Goal: Task Accomplishment & Management: Use online tool/utility

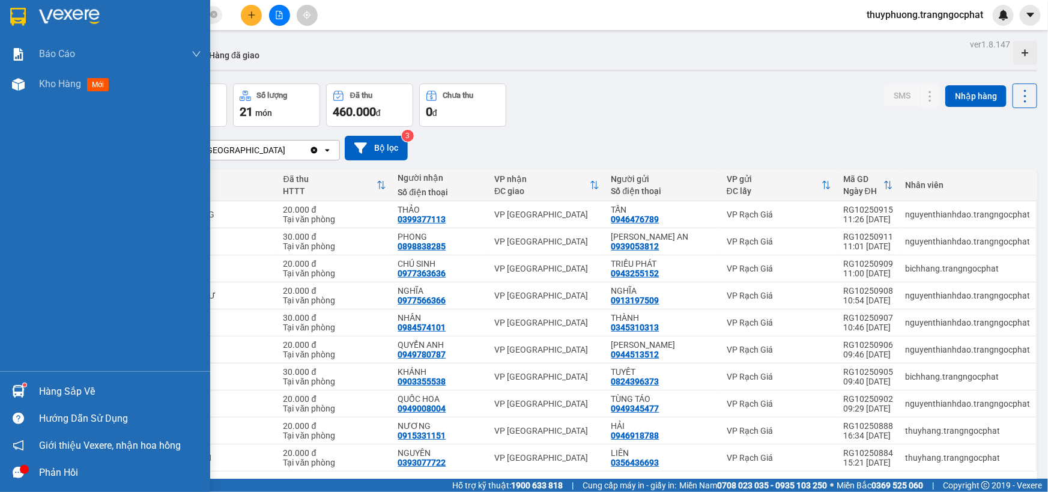
drag, startPoint x: 26, startPoint y: 388, endPoint x: 34, endPoint y: 388, distance: 7.2
click at [29, 388] on div "Hàng sắp về" at bounding box center [105, 391] width 210 height 27
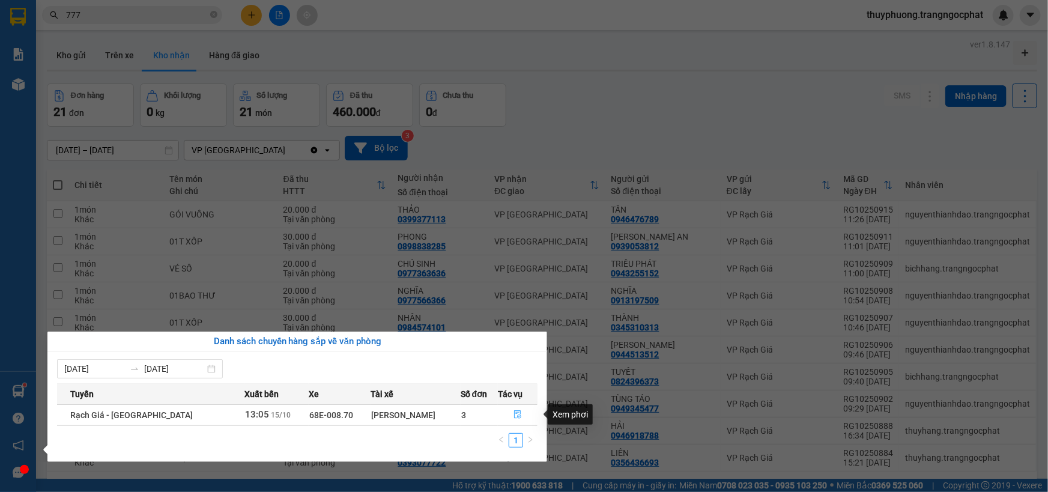
click at [519, 412] on button "button" at bounding box center [517, 414] width 38 height 19
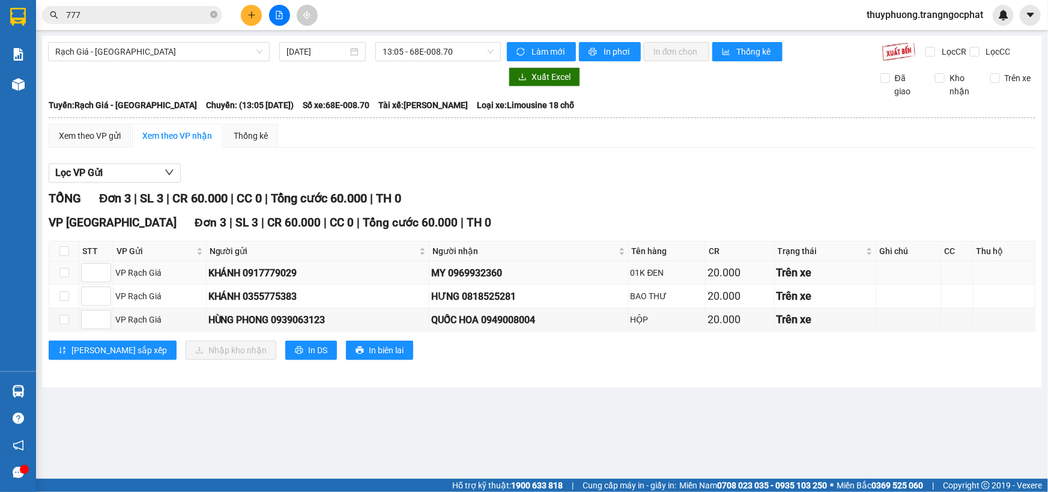
click at [488, 268] on div "MY 0969932360" at bounding box center [528, 272] width 195 height 15
copy div "0969932360"
click at [507, 299] on div "HƯNG 0818525281" at bounding box center [528, 296] width 195 height 15
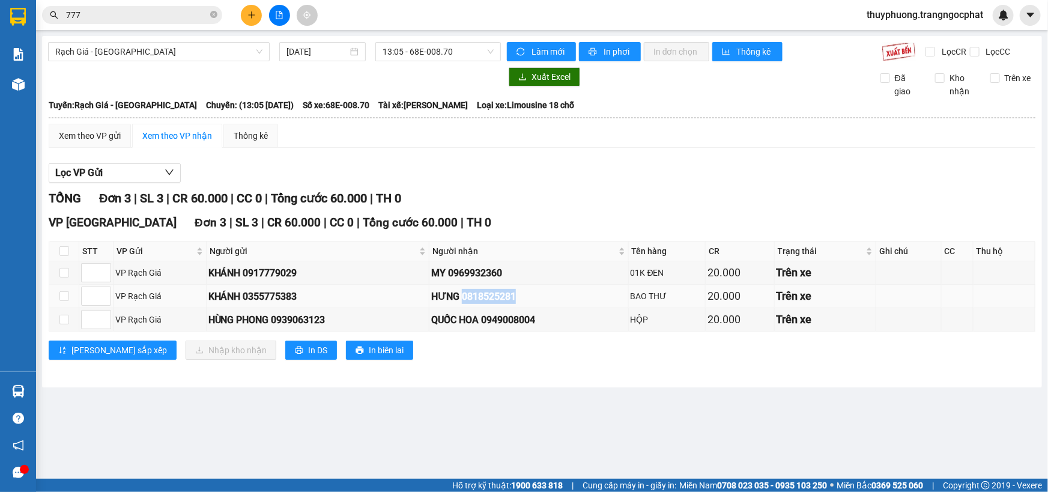
copy div "0818525281"
click at [516, 323] on div "QUỐC HOA 0949008004" at bounding box center [528, 319] width 195 height 15
copy div "0949008004"
click at [52, 253] on th at bounding box center [64, 251] width 30 height 20
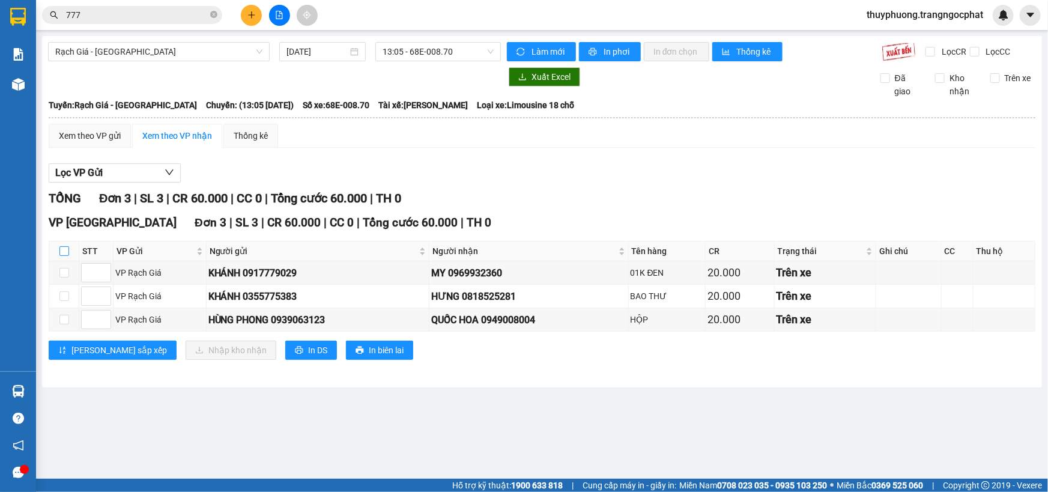
click at [62, 253] on input "checkbox" at bounding box center [64, 251] width 10 height 10
checkbox input "true"
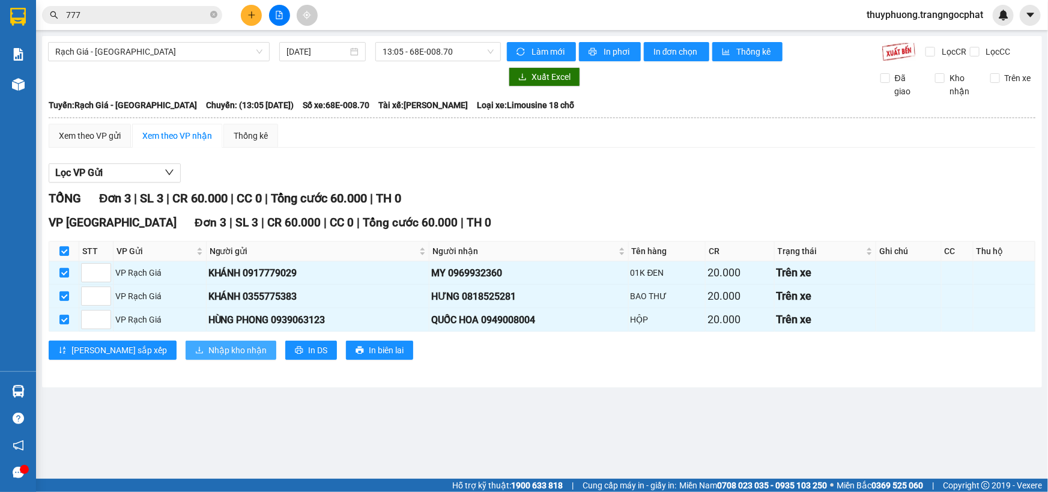
click at [186, 355] on button "Nhập kho nhận" at bounding box center [231, 349] width 91 height 19
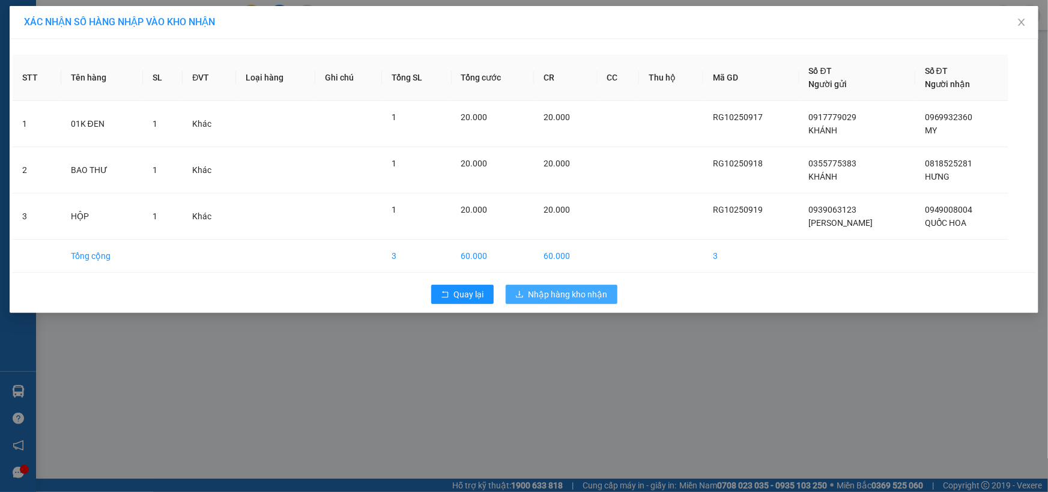
click at [609, 299] on button "Nhập hàng kho nhận" at bounding box center [562, 294] width 112 height 19
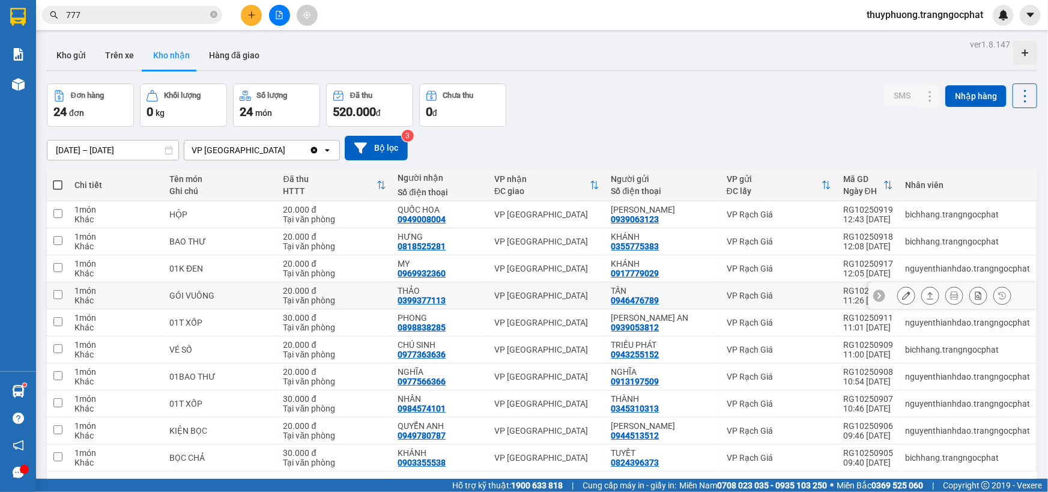
click at [922, 300] on button at bounding box center [930, 295] width 17 height 21
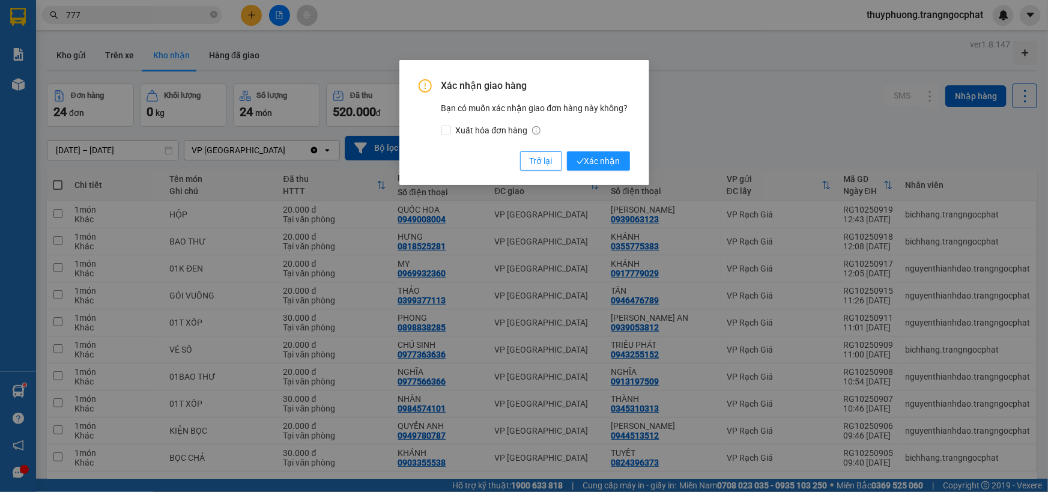
click at [567, 151] on button "Xác nhận" at bounding box center [598, 160] width 63 height 19
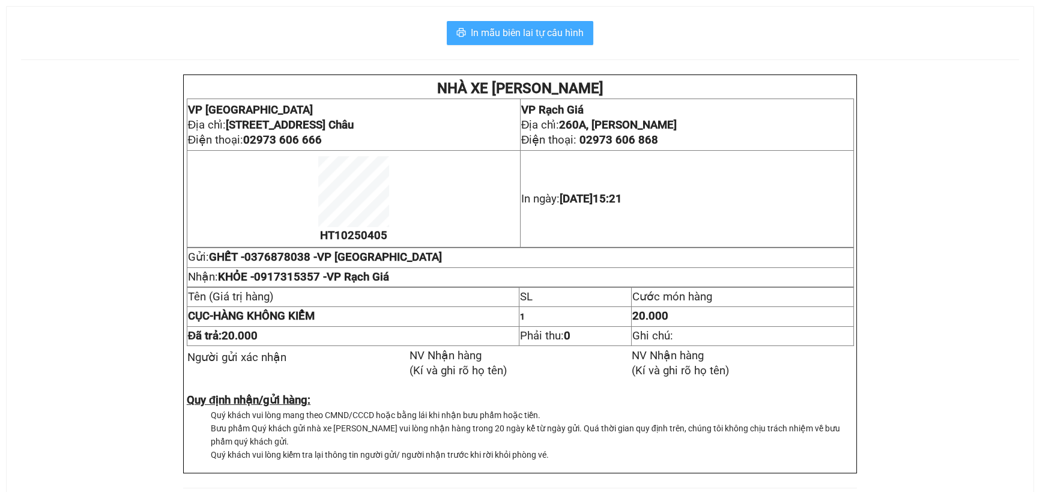
click at [573, 38] on span "In mẫu biên lai tự cấu hình" at bounding box center [527, 32] width 113 height 15
click at [504, 38] on span "In mẫu biên lai tự cấu hình" at bounding box center [527, 32] width 113 height 15
click at [582, 43] on button "In mẫu biên lai tự cấu hình" at bounding box center [520, 33] width 147 height 24
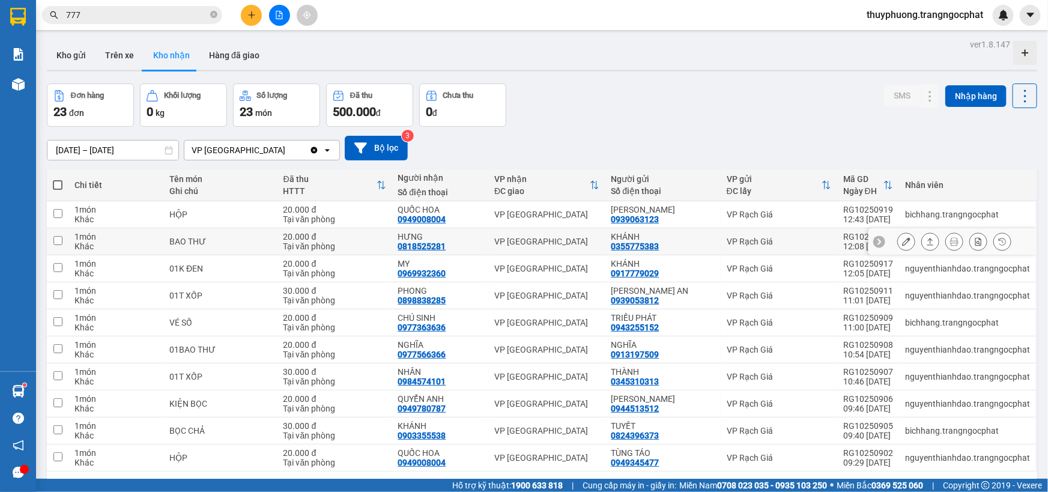
click at [931, 240] on div at bounding box center [930, 241] width 18 height 18
click at [922, 240] on button at bounding box center [930, 241] width 17 height 21
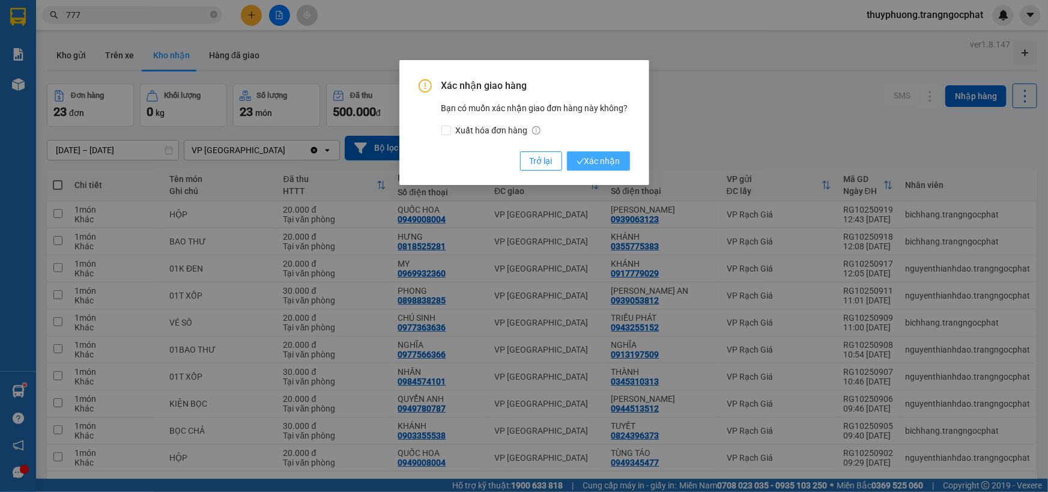
click at [567, 151] on button "Xác nhận" at bounding box center [598, 160] width 63 height 19
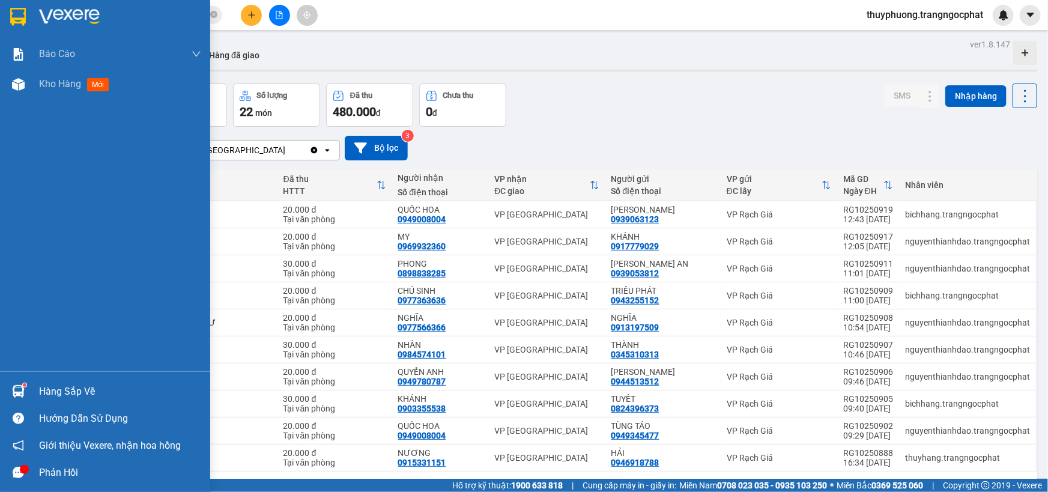
click at [30, 386] on div "Hàng sắp về" at bounding box center [105, 391] width 210 height 27
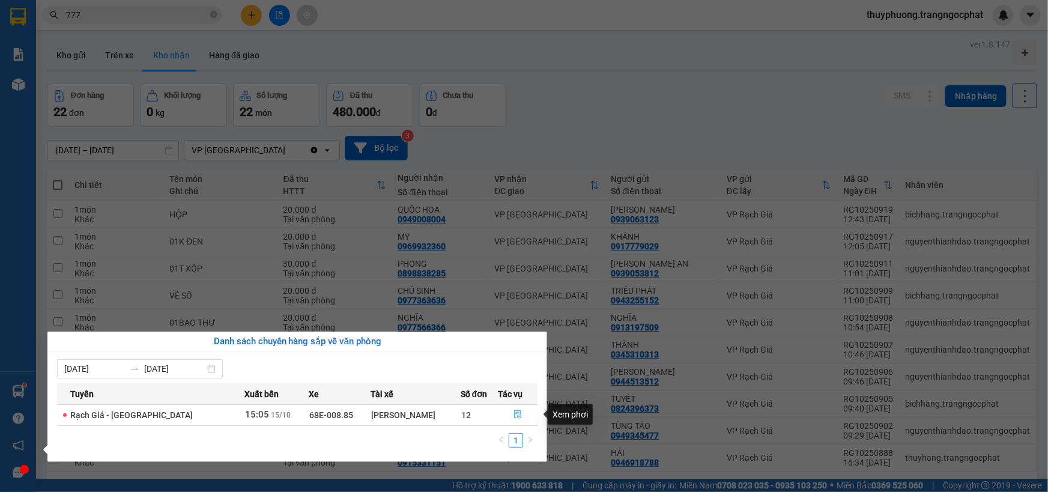
click at [514, 415] on icon "file-done" at bounding box center [517, 414] width 7 height 8
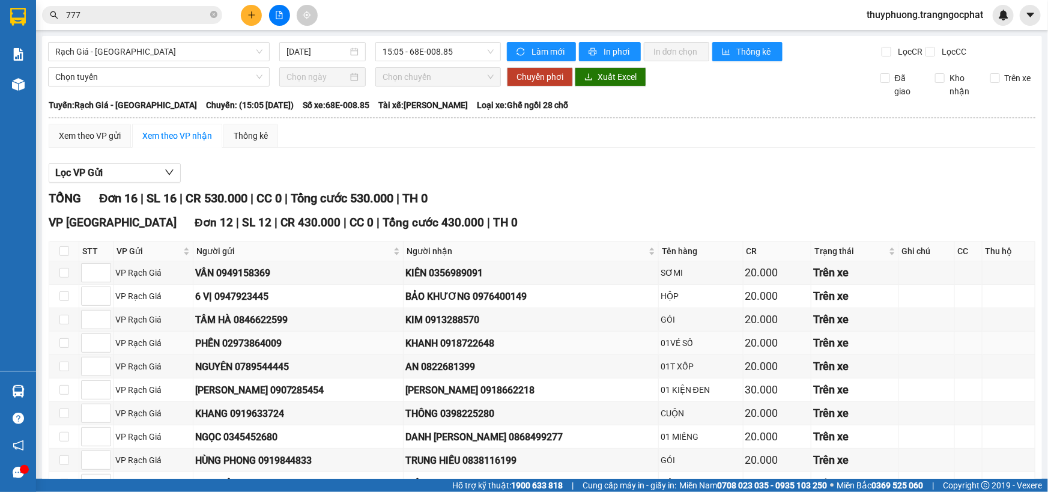
scroll to position [109, 0]
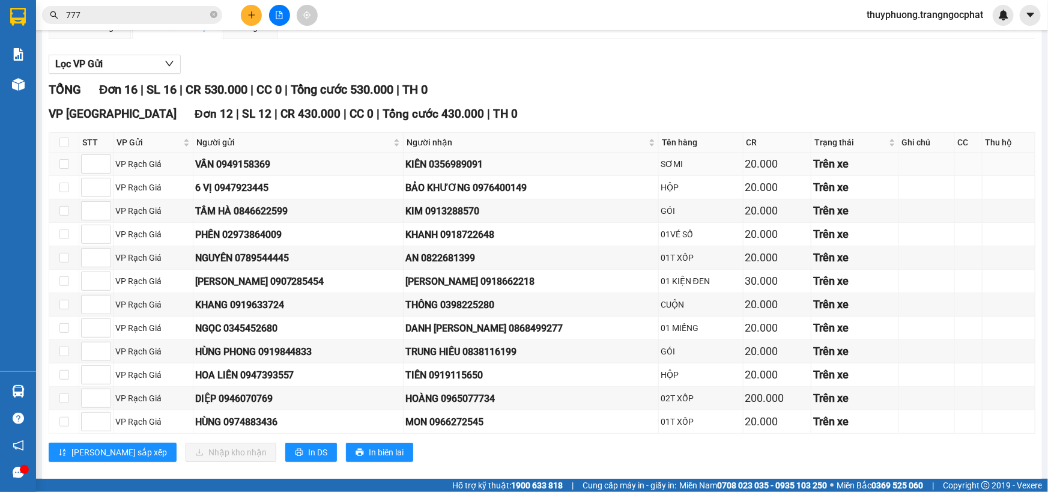
click at [460, 169] on div "KIÊN 0356989091" at bounding box center [530, 164] width 251 height 15
copy div "0356989091"
click at [503, 186] on div "BẢO KHƯƠNG 0976400149" at bounding box center [530, 187] width 251 height 15
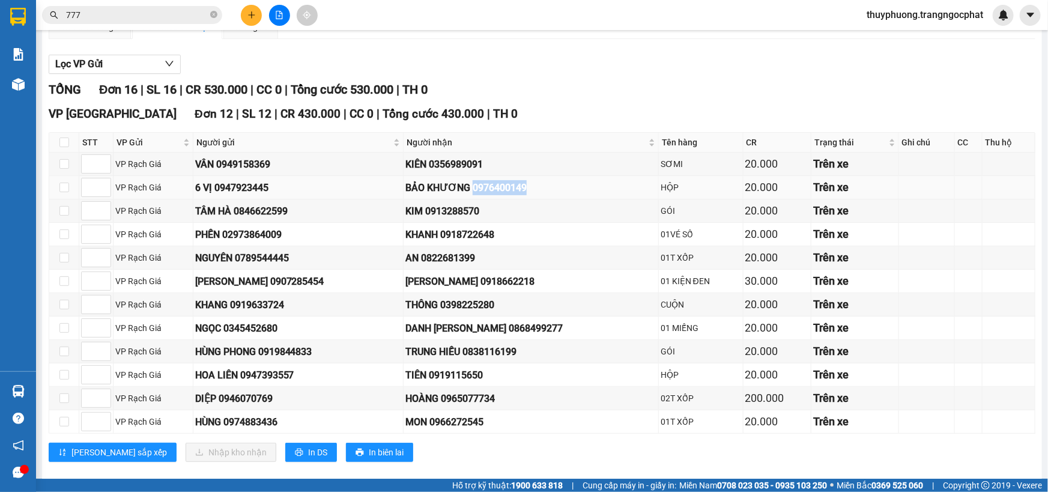
copy div "0976400149"
click at [470, 209] on div "KIM 0913288570" at bounding box center [530, 211] width 251 height 15
drag, startPoint x: 470, startPoint y: 209, endPoint x: 462, endPoint y: 208, distance: 7.8
copy div "0913288570"
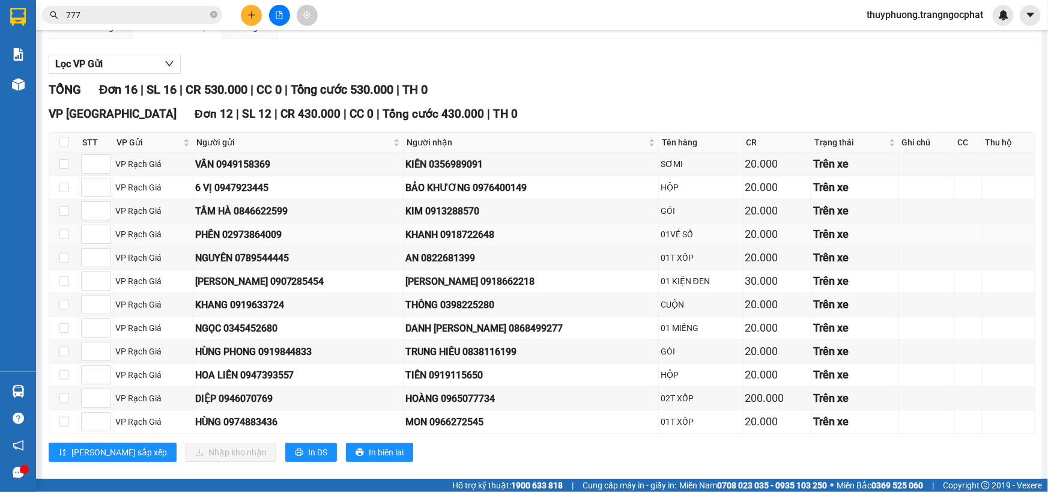
click at [483, 239] on div "KHANH 0918722648" at bounding box center [530, 234] width 251 height 15
copy div "0918722648"
click at [475, 258] on div "AN 0822681399" at bounding box center [530, 257] width 251 height 15
click at [474, 257] on div "AN 0822681399" at bounding box center [530, 257] width 251 height 15
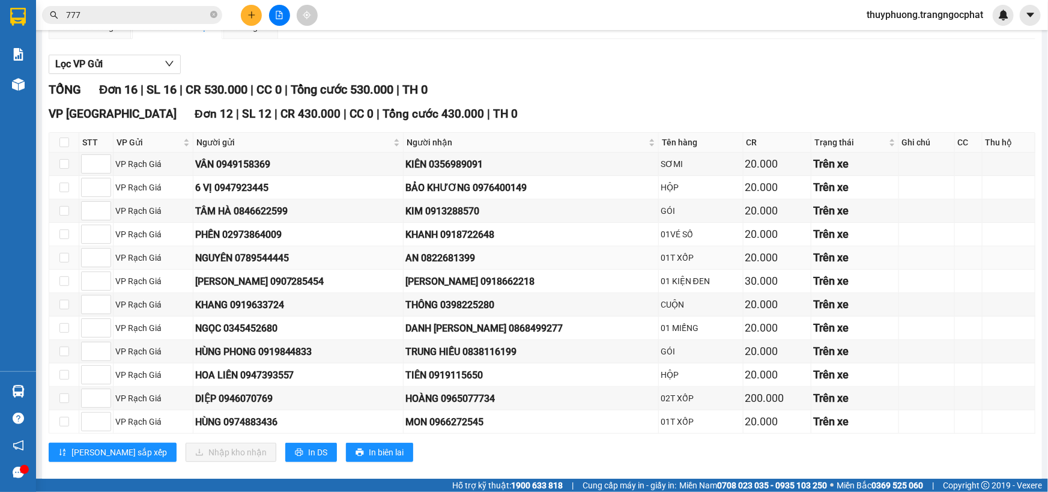
click at [460, 255] on div "AN 0822681399" at bounding box center [530, 257] width 251 height 15
copy div "0822681399"
click at [520, 279] on div "[PERSON_NAME] 0918662218" at bounding box center [530, 281] width 251 height 15
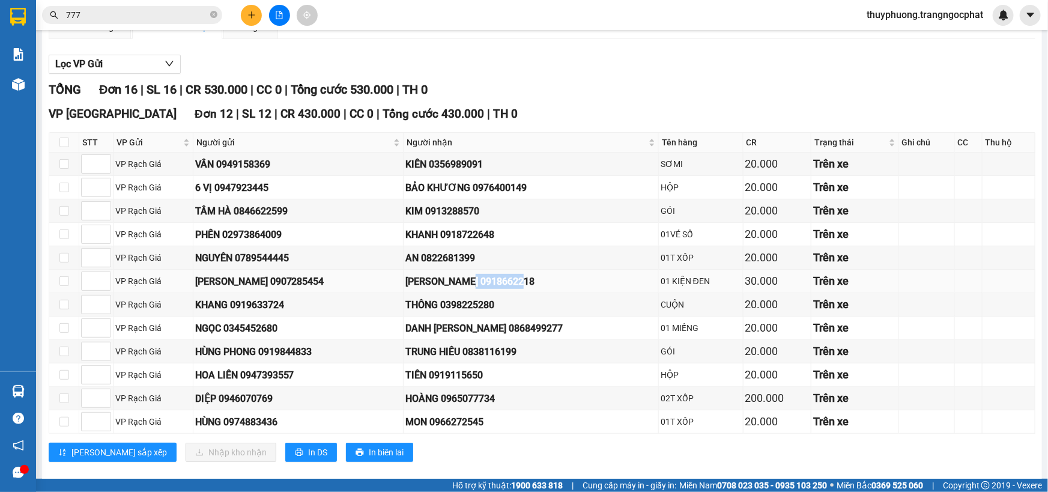
copy div "0918662218"
click at [467, 298] on div "THÔNG 0398225280" at bounding box center [530, 304] width 251 height 15
copy div "0398225280"
click at [498, 330] on div "DANH [PERSON_NAME] 0868499277" at bounding box center [530, 328] width 251 height 15
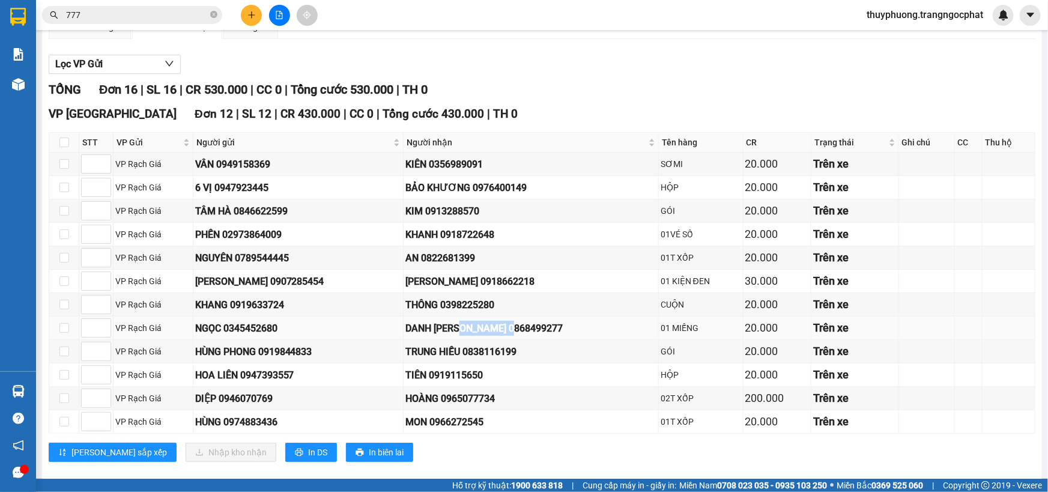
click at [498, 330] on div "DANH [PERSON_NAME] 0868499277" at bounding box center [530, 328] width 251 height 15
copy div "0868499277"
click at [516, 358] on td "TRUNG HIẾU 0838116199" at bounding box center [531, 351] width 255 height 23
copy div "0838116199"
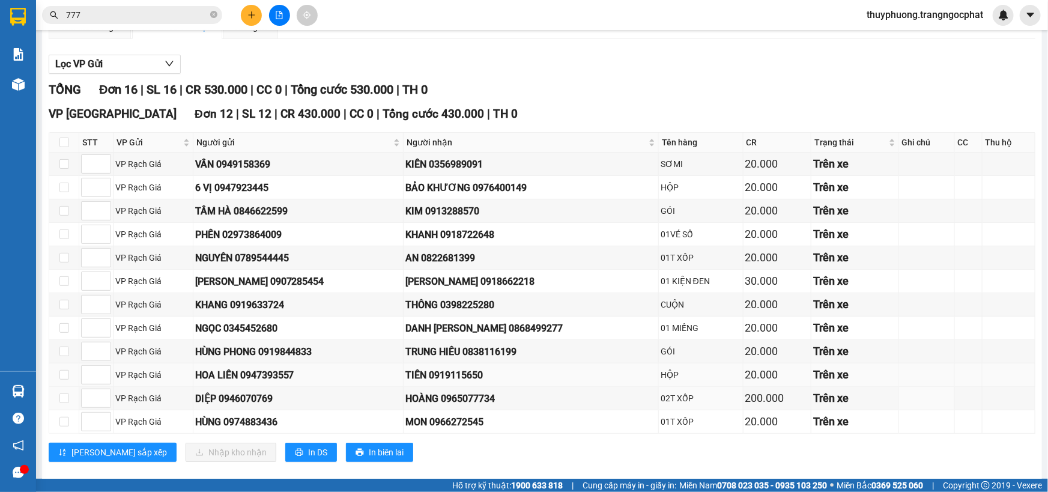
click at [480, 370] on div "TIÊN 0919115650" at bounding box center [530, 374] width 251 height 15
copy div "0919115650"
click at [479, 396] on div "HOÀNG 0965077734" at bounding box center [530, 398] width 251 height 15
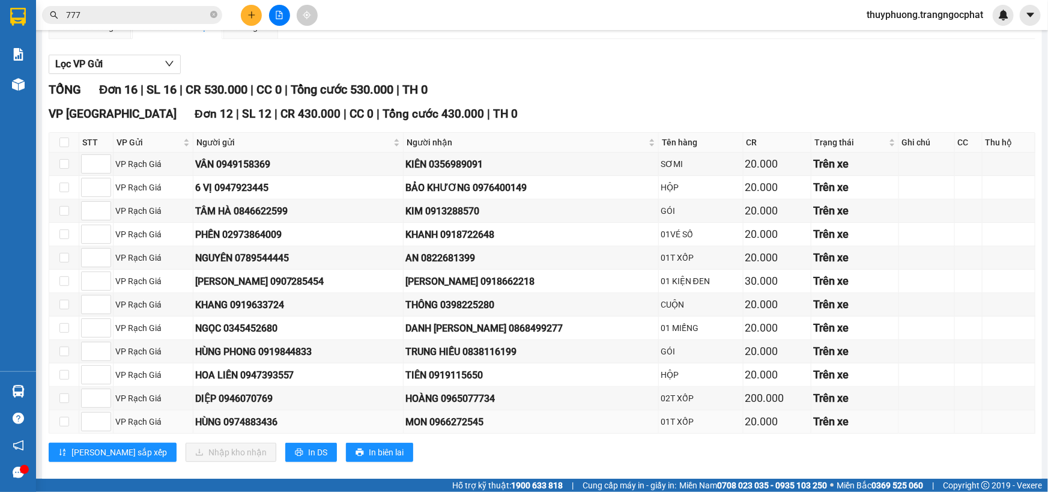
click at [476, 427] on td "MON 0966272545" at bounding box center [531, 421] width 255 height 23
